Goal: Information Seeking & Learning: Learn about a topic

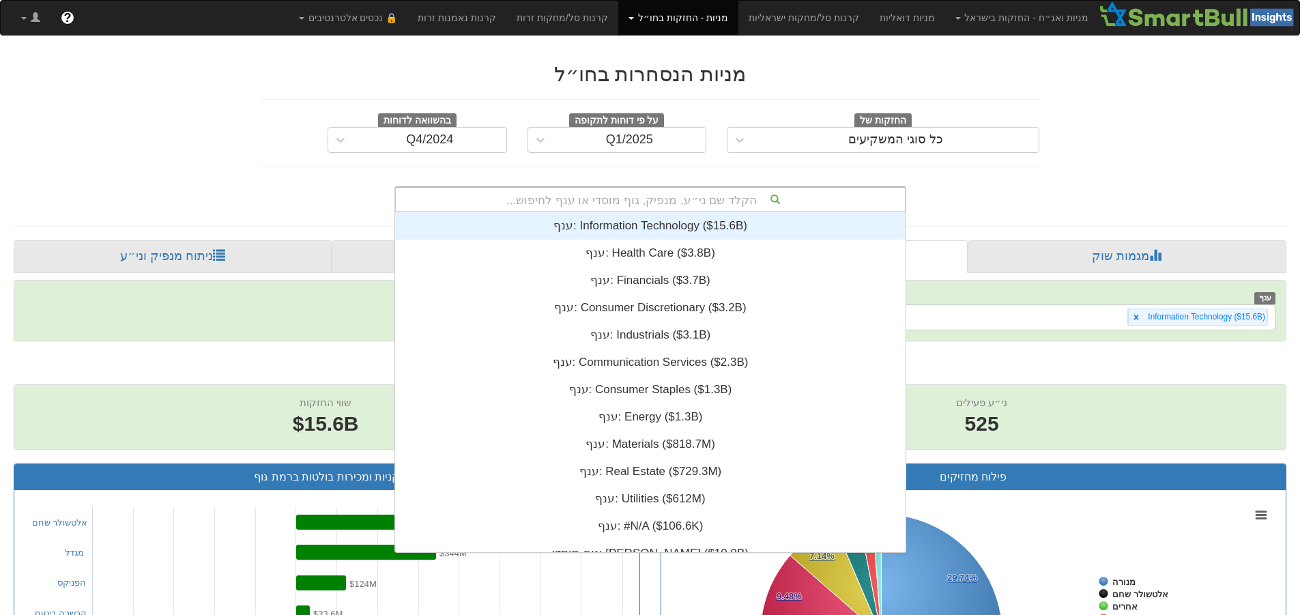
scroll to position [0, 16231]
click at [627, 203] on div "הקלד שם ני״ע, מנפיק, גוף מוסדי או ענף לחיפוש..." at bounding box center [650, 199] width 509 height 23
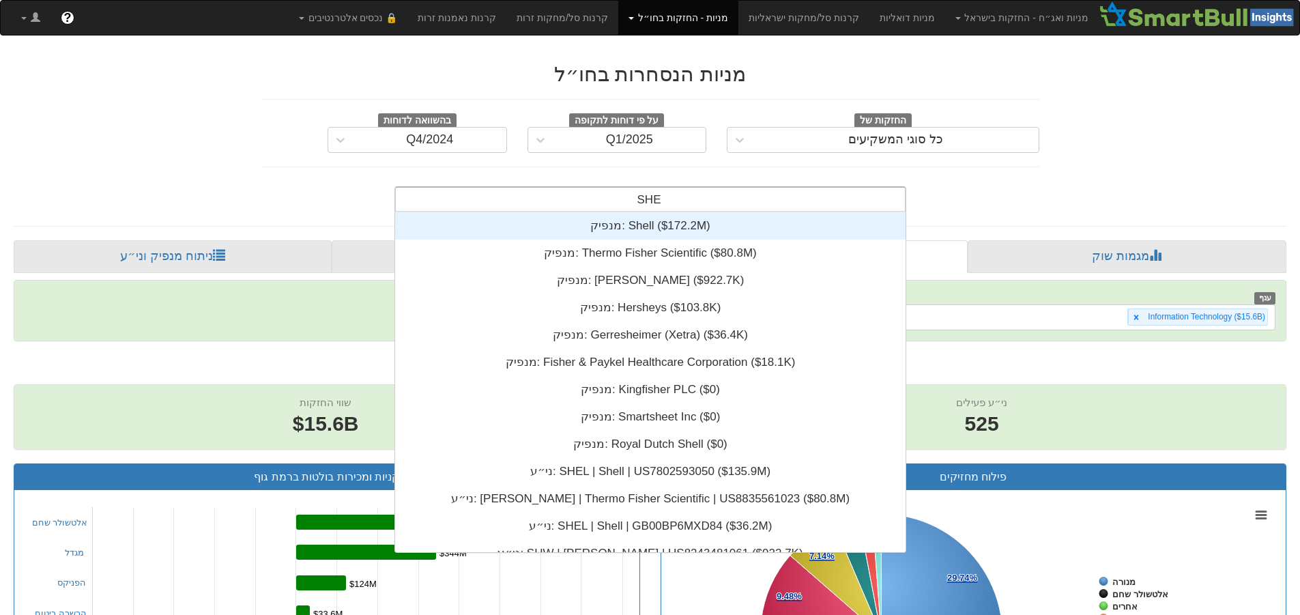
type input "SHEL"
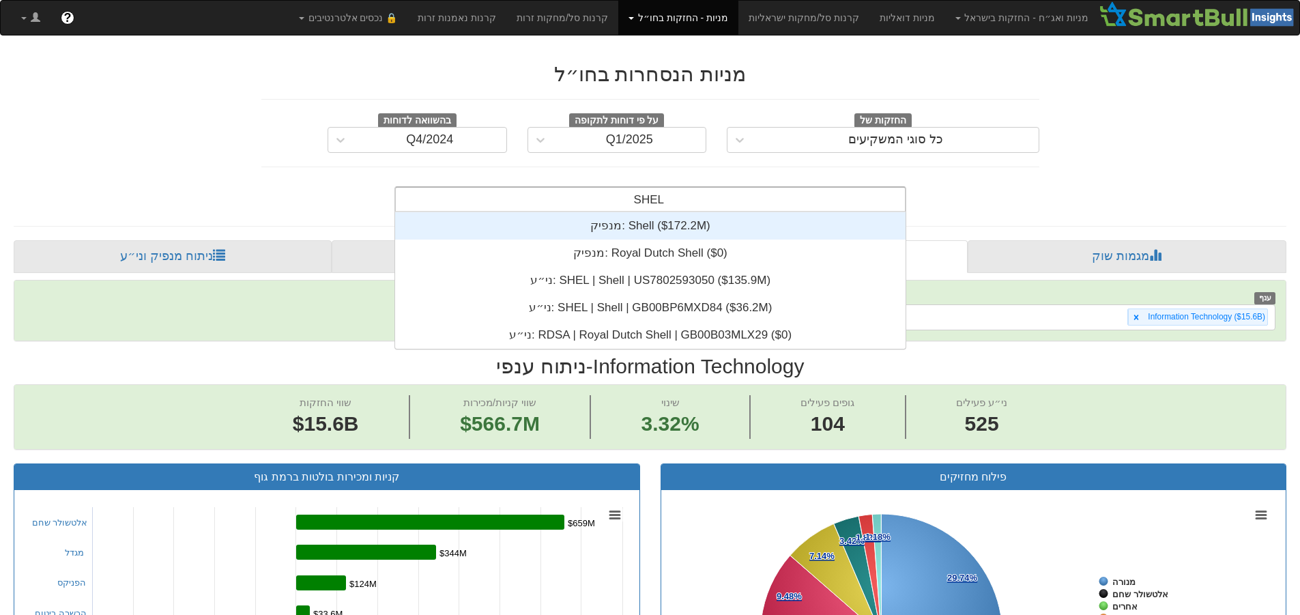
click at [638, 221] on div "מנפיק: ‎Shell ‎($172.2M)‏" at bounding box center [650, 225] width 510 height 27
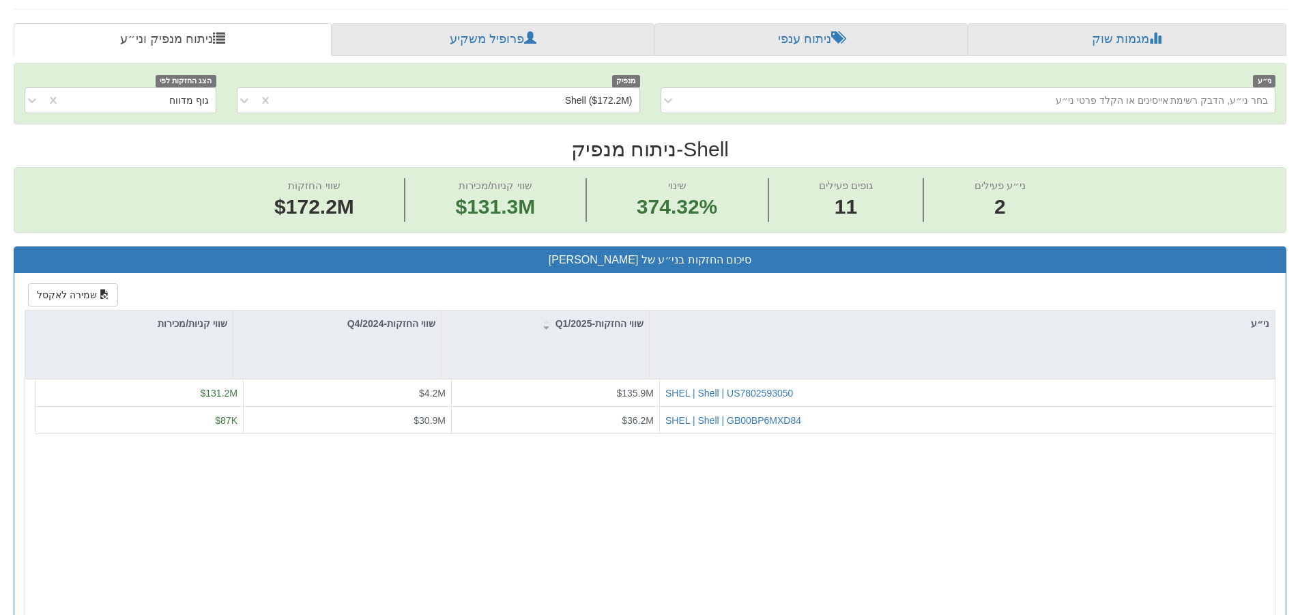
scroll to position [341, 0]
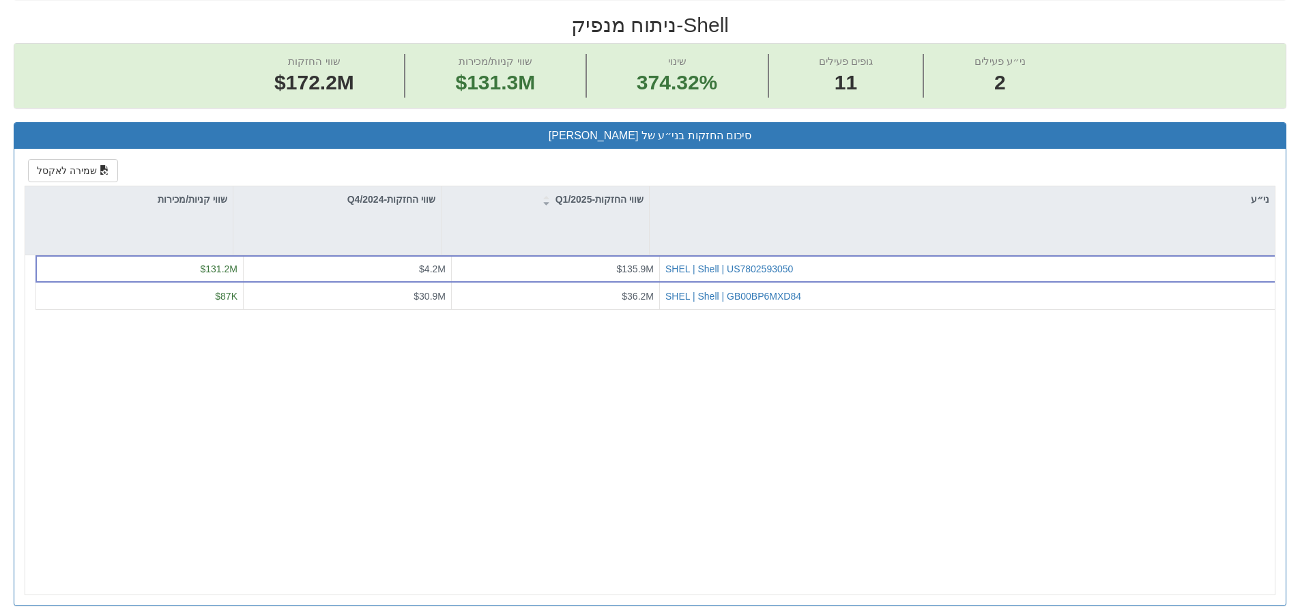
click at [735, 378] on div "SHEL | Shell | US7802593050 $135.9M $4.2M $131.2M SHEL | Shell | GB00BP6MXD84 $…" at bounding box center [655, 424] width 1260 height 339
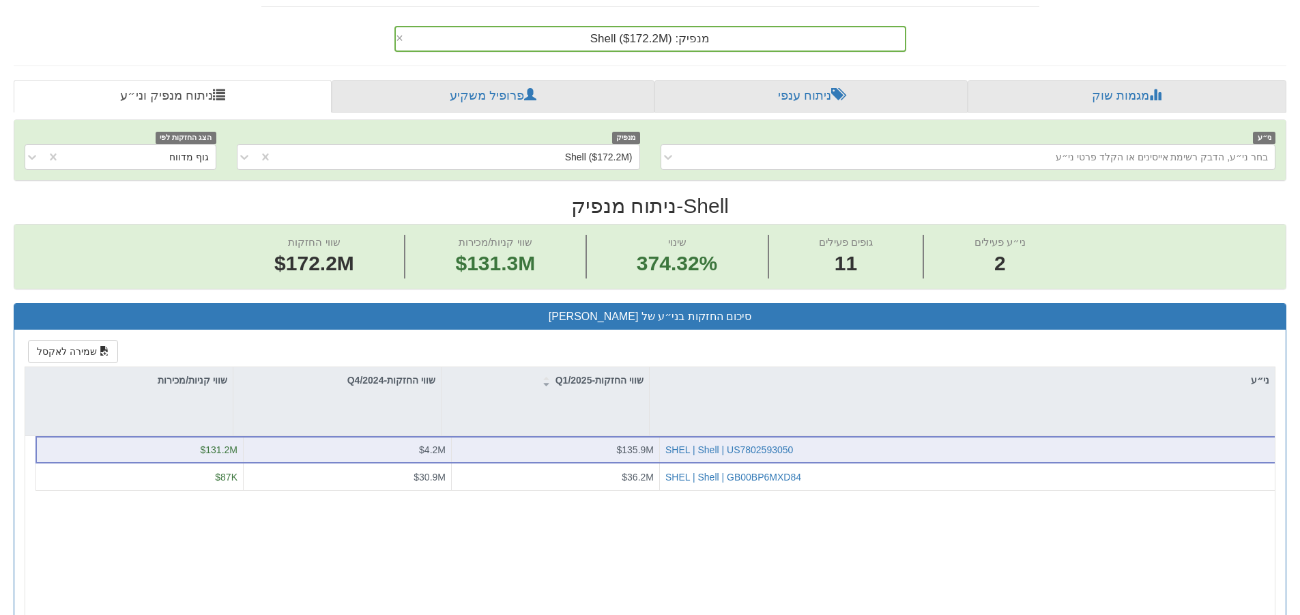
scroll to position [273, 0]
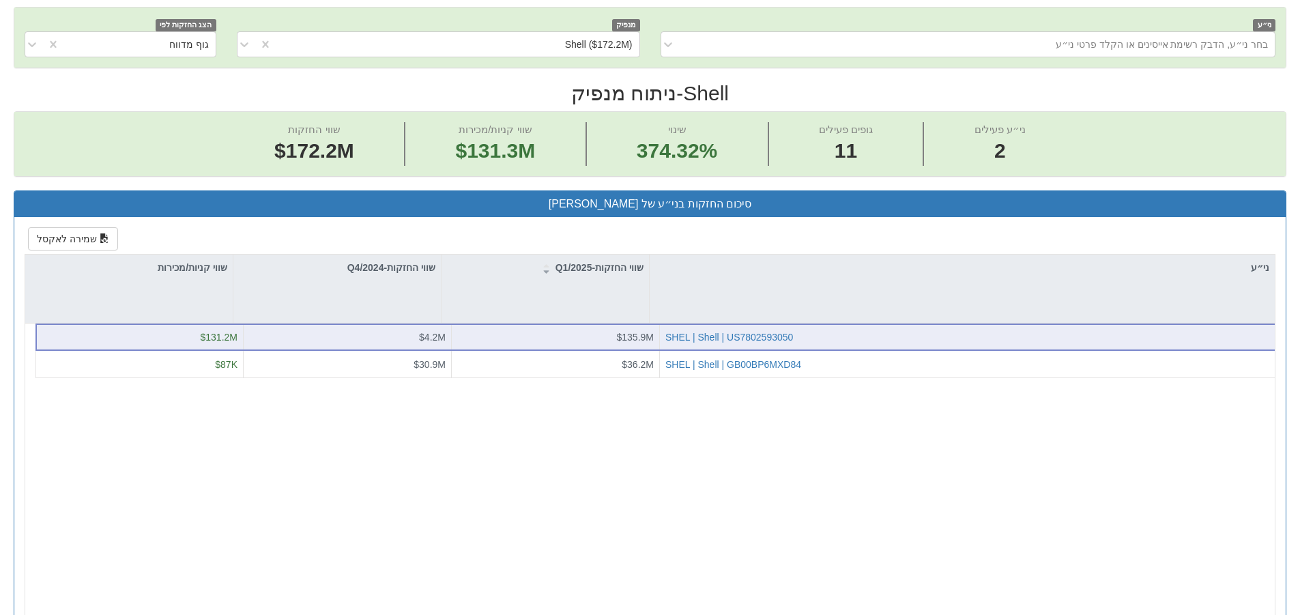
click at [735, 337] on div "SHEL | Shell | US7802593050" at bounding box center [972, 337] width 614 height 14
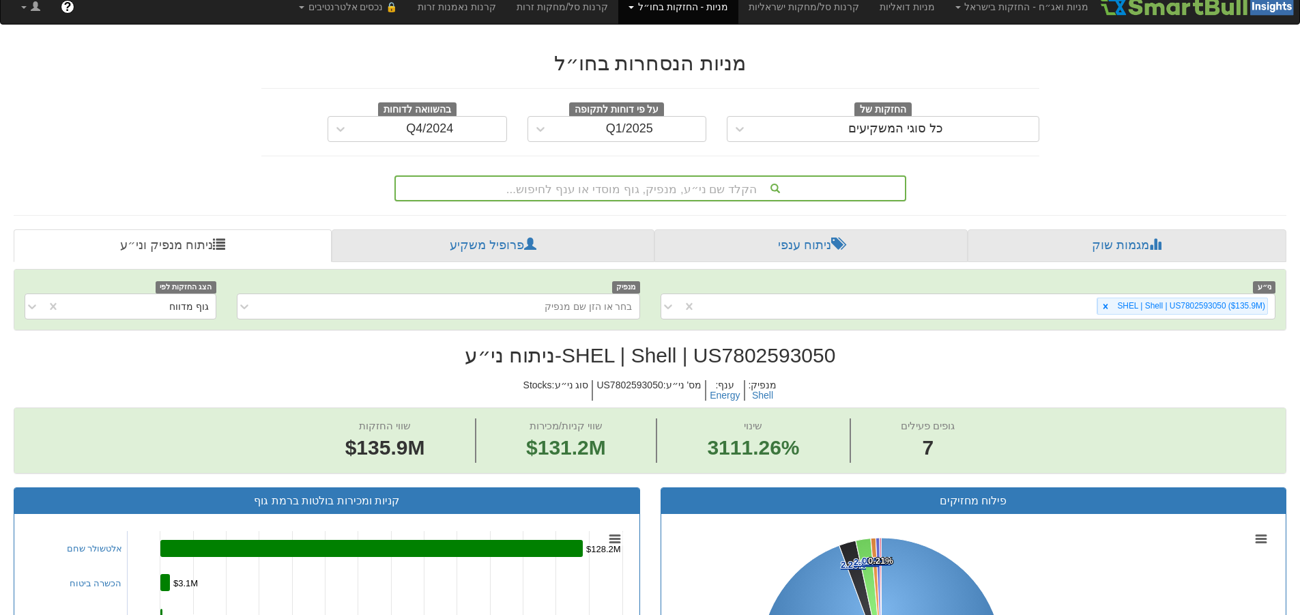
scroll to position [5, 0]
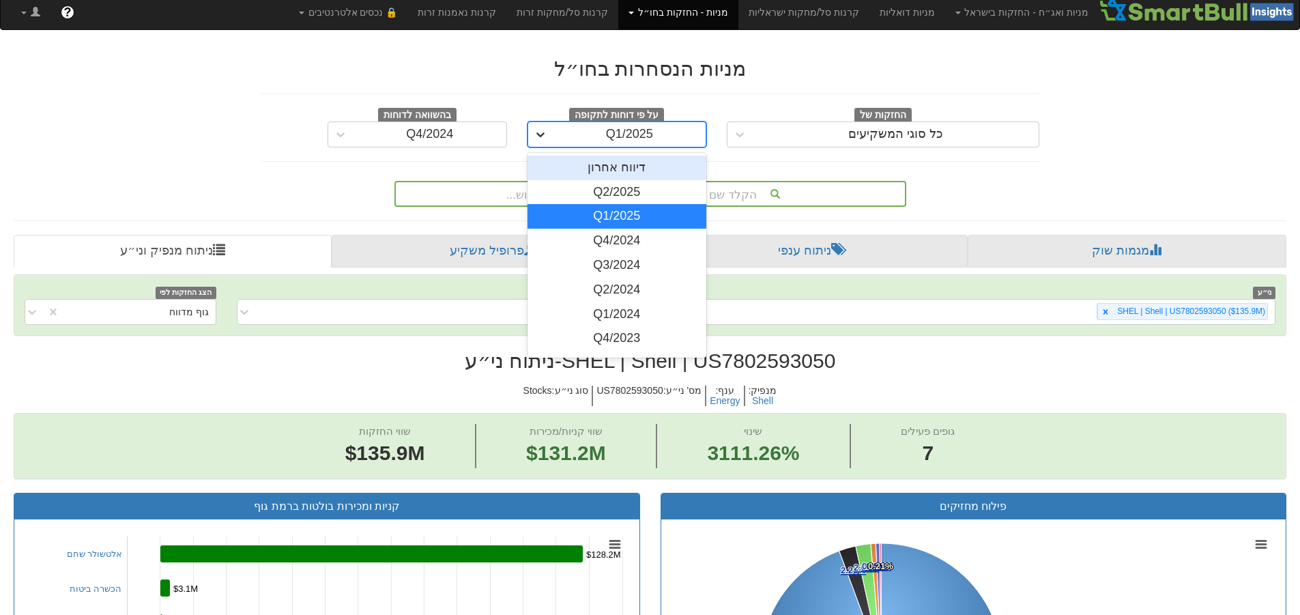
click at [546, 141] on div at bounding box center [540, 134] width 25 height 25
click at [589, 196] on div "Q2/2025" at bounding box center [616, 192] width 179 height 25
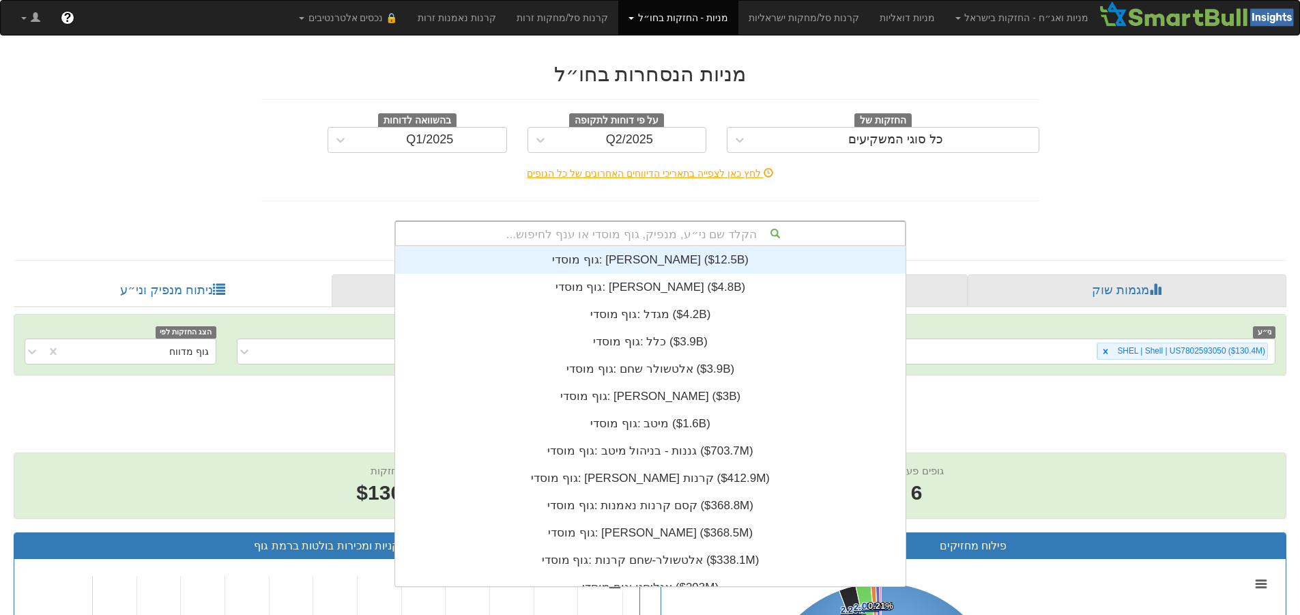
click at [660, 227] on div "הקלד שם ני״ע, מנפיק, גוף מוסדי או ענף לחיפוש..." at bounding box center [650, 233] width 509 height 23
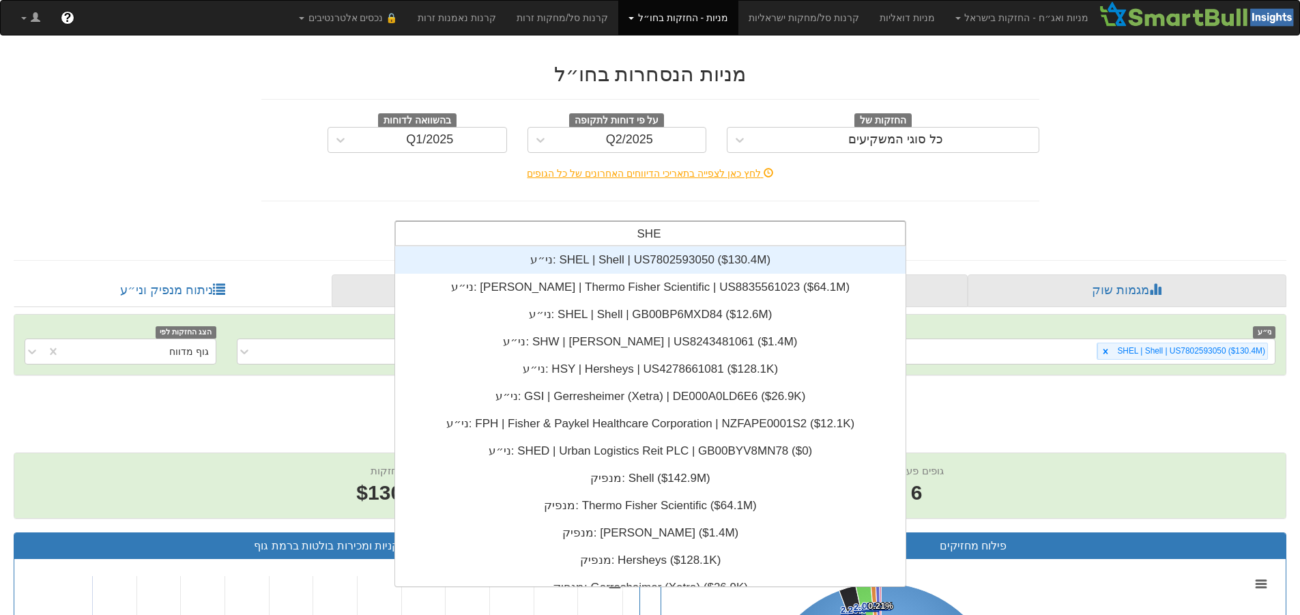
type input "SHEL"
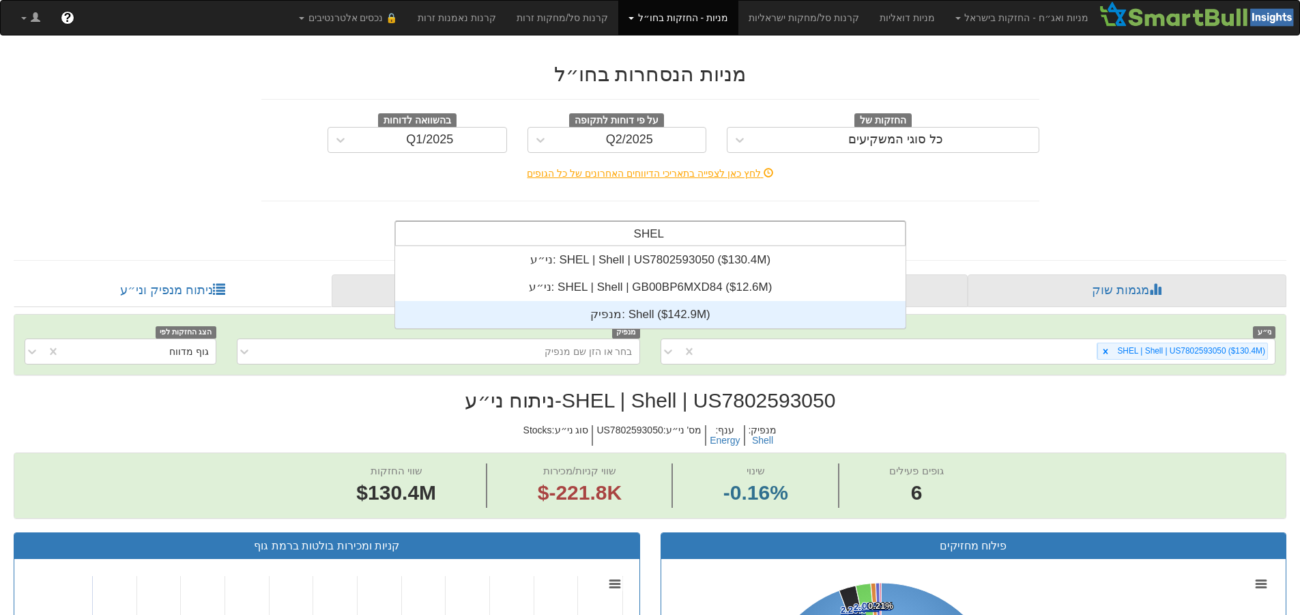
click at [672, 308] on div "מנפיק: ‎Shell ‎($142.9M)‏" at bounding box center [650, 314] width 510 height 27
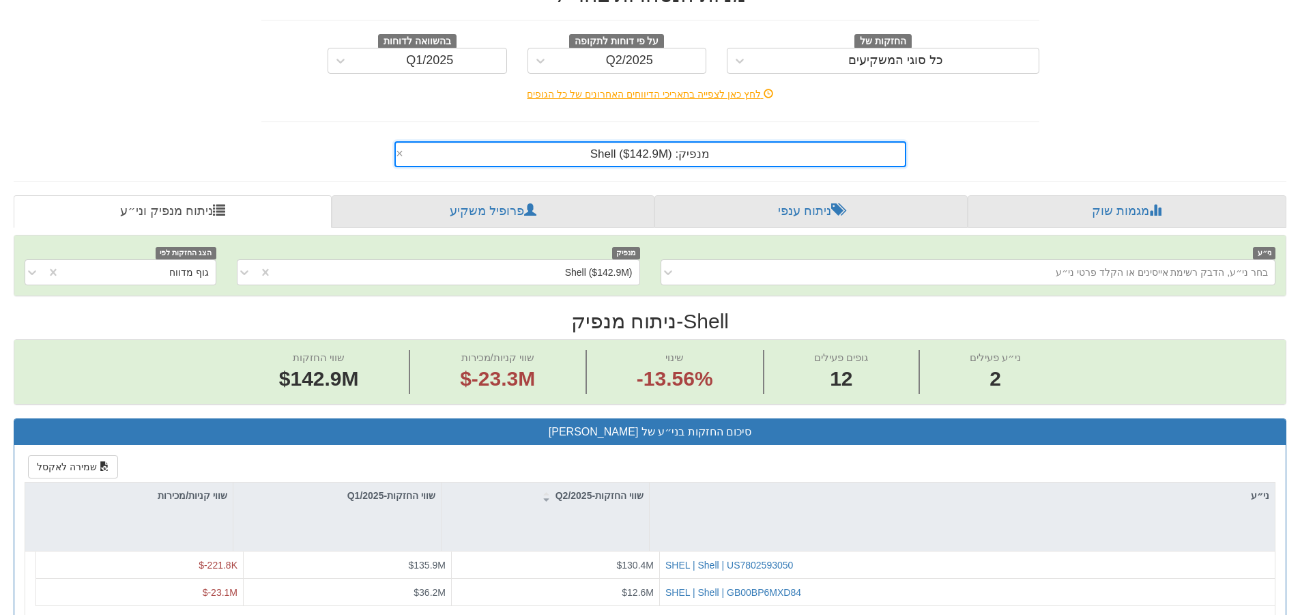
scroll to position [273, 0]
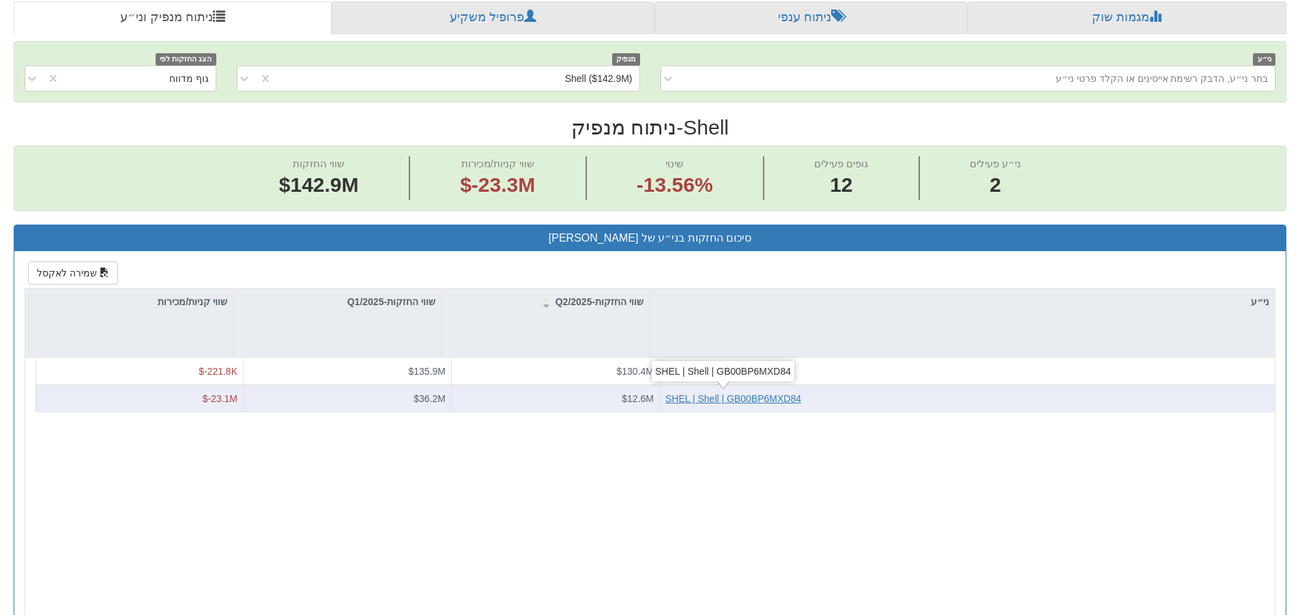
click at [686, 378] on div "SHEL | Shell | GB00BP6MXD84" at bounding box center [733, 399] width 136 height 14
